Goal: Check status

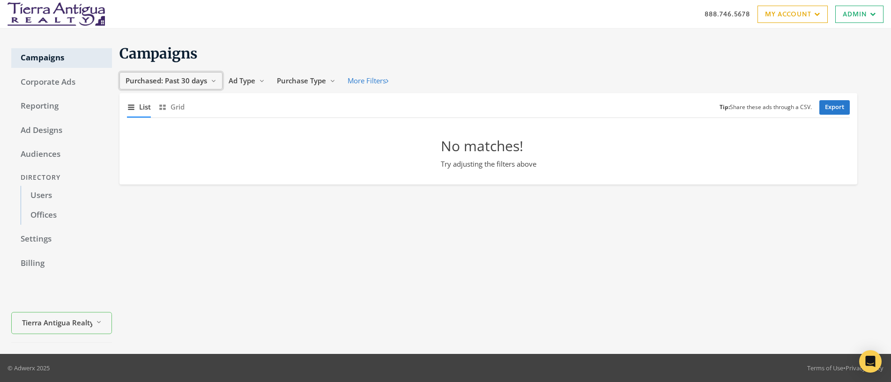
click at [184, 79] on span "Purchased: Past 30 days" at bounding box center [167, 80] width 82 height 9
click at [155, 168] on button "All Time" at bounding box center [157, 170] width 67 height 15
